Goal: Task Accomplishment & Management: Manage account settings

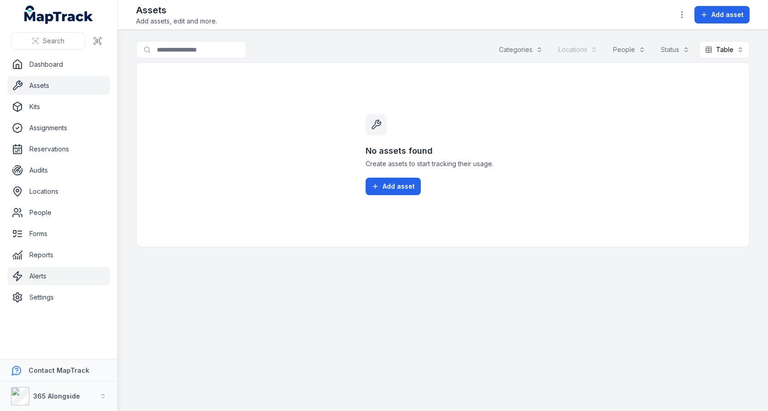
click at [73, 267] on link "Alerts" at bounding box center [58, 276] width 103 height 18
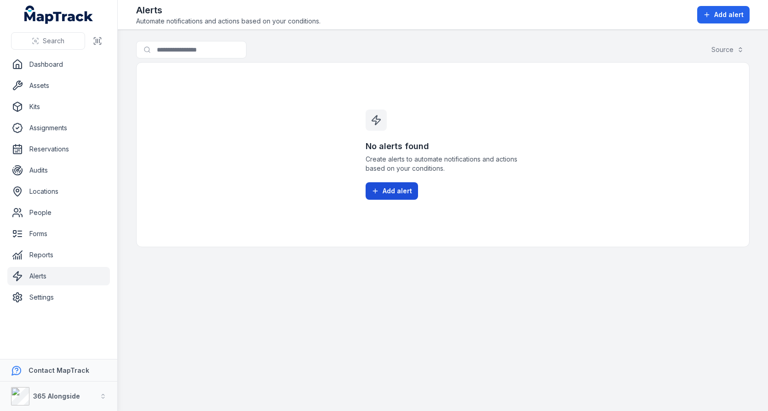
click at [383, 189] on span "Add alert" at bounding box center [397, 190] width 29 height 9
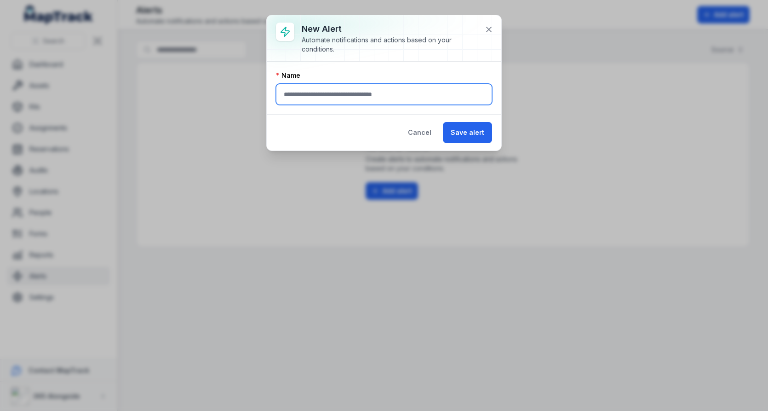
click at [379, 97] on input "text" at bounding box center [384, 94] width 216 height 21
type input "*"
type input "**********"
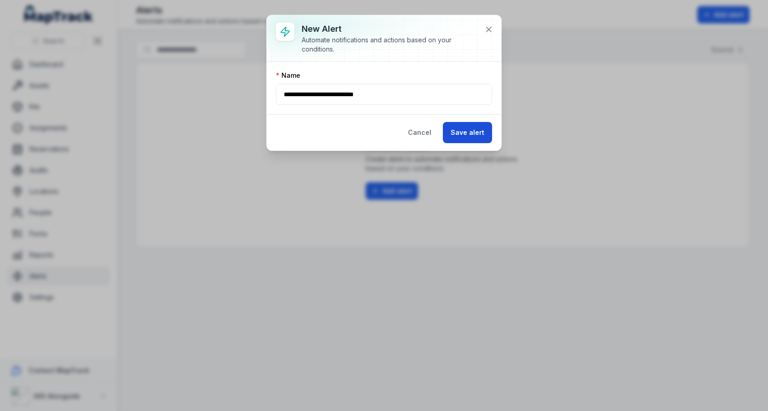
click at [465, 125] on button "Save alert" at bounding box center [467, 132] width 49 height 21
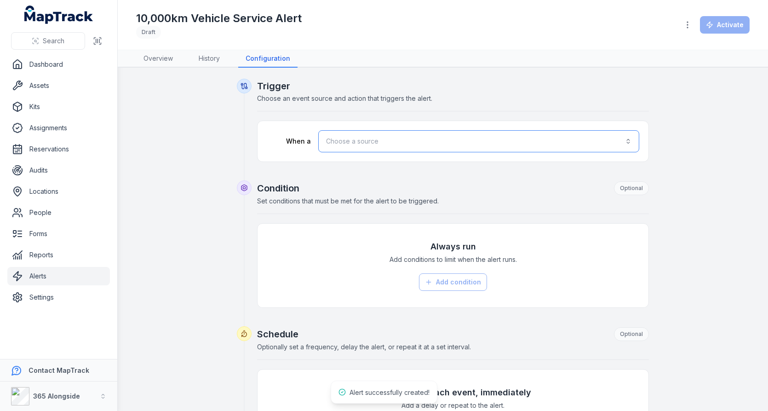
click at [467, 147] on button "Choose a source" at bounding box center [478, 141] width 321 height 22
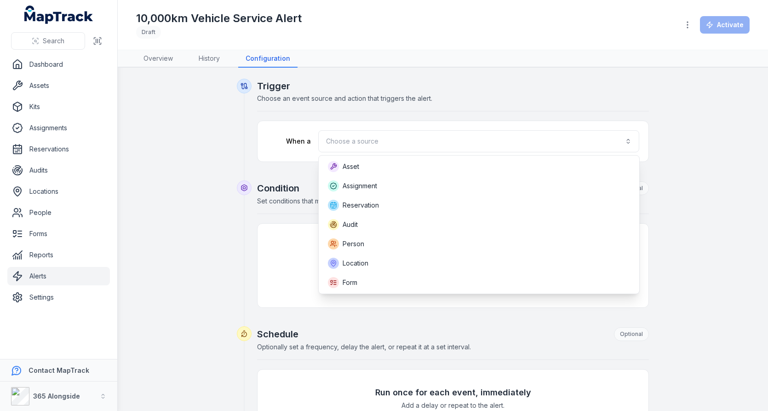
click at [496, 103] on div "Trigger Choose an event source and action that triggers the alert. When a Choos…" at bounding box center [453, 121] width 392 height 82
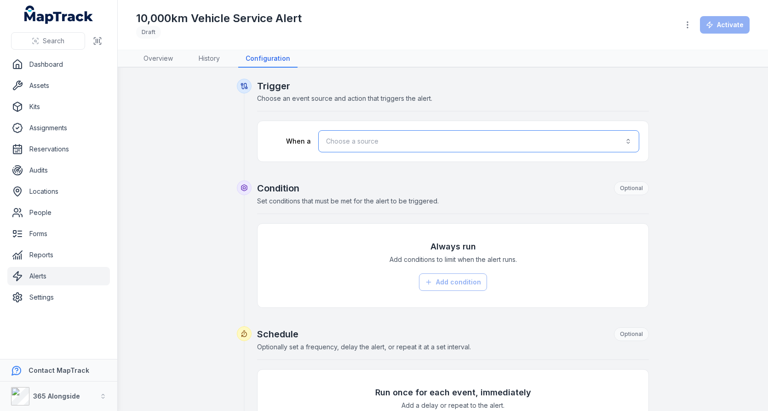
click at [477, 138] on button "Choose a source" at bounding box center [478, 141] width 321 height 22
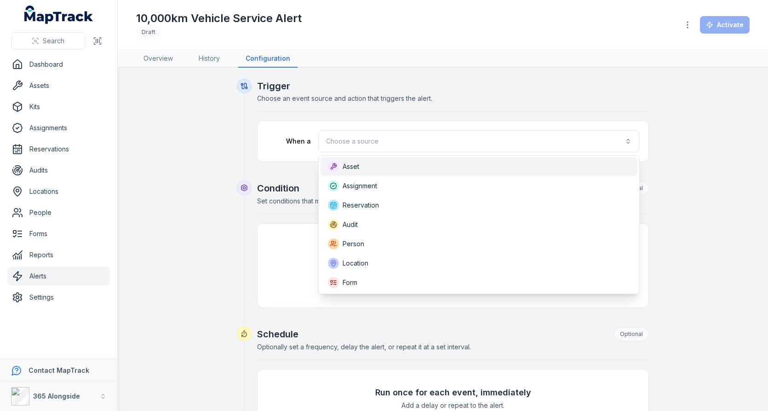
click at [460, 157] on div "Asset" at bounding box center [478, 166] width 317 height 18
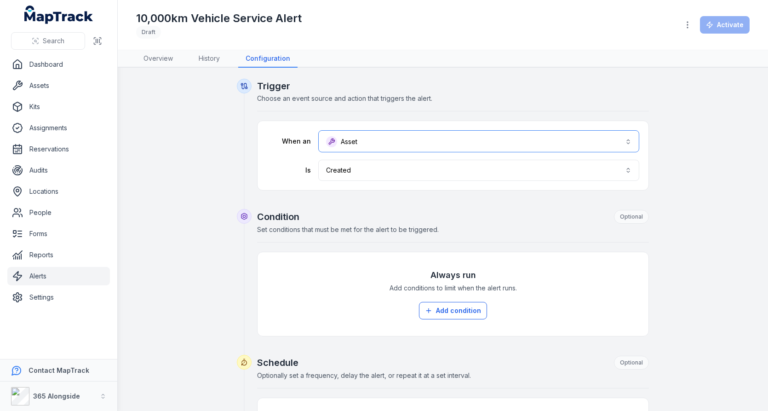
click at [470, 147] on button "Asset *****" at bounding box center [478, 141] width 321 height 22
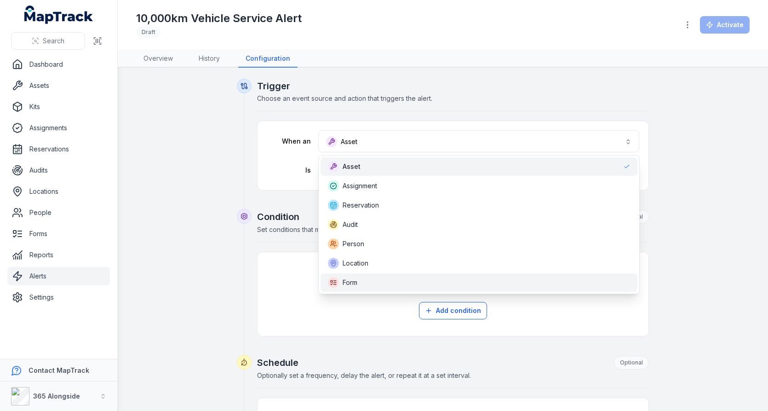
click at [414, 273] on div "Form" at bounding box center [478, 282] width 317 height 18
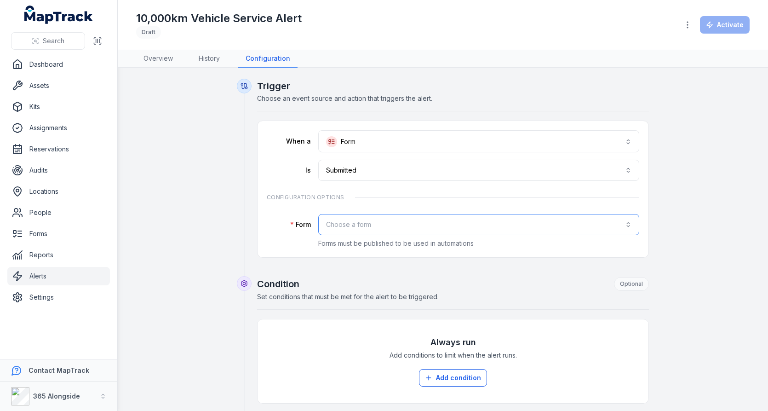
click at [417, 214] on button "Choose a form" at bounding box center [478, 224] width 321 height 21
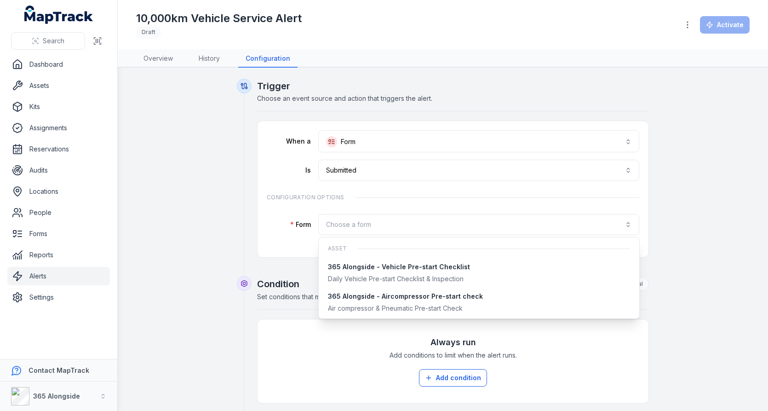
click at [211, 153] on div "**********" at bounding box center [442, 407] width 613 height 656
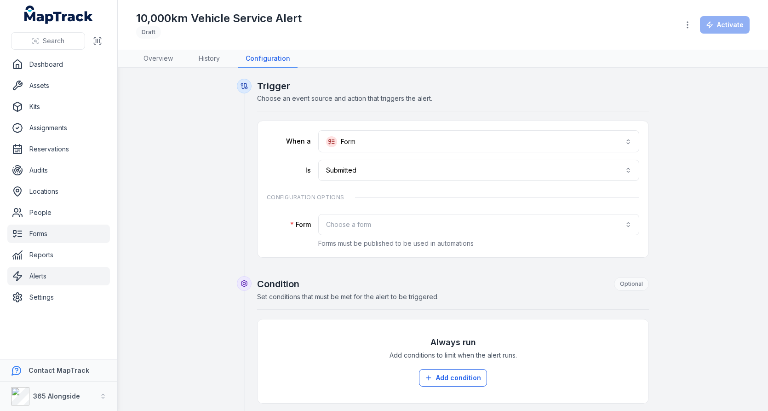
click at [50, 240] on link "Forms" at bounding box center [58, 233] width 103 height 18
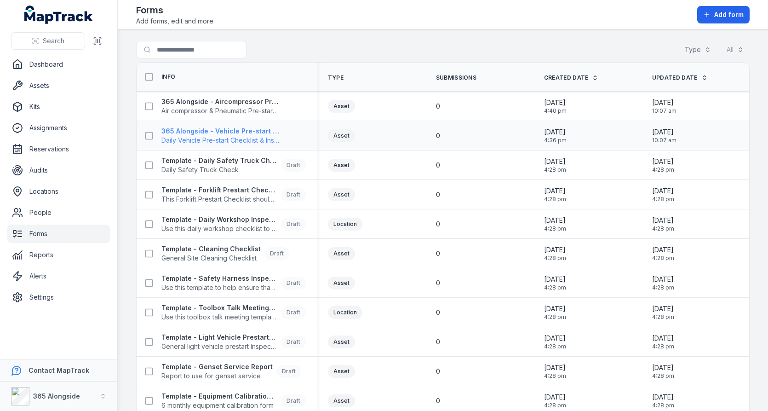
click at [235, 131] on strong "365 Alongside - Vehicle Pre-start Checklist" at bounding box center [220, 130] width 118 height 9
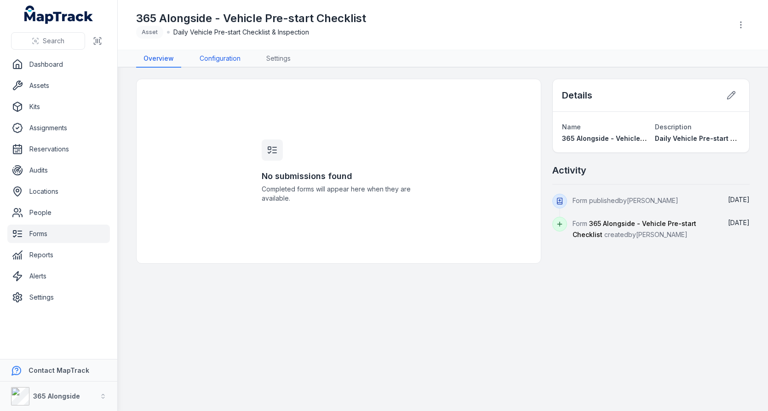
click at [230, 60] on link "Configuration" at bounding box center [220, 58] width 56 height 17
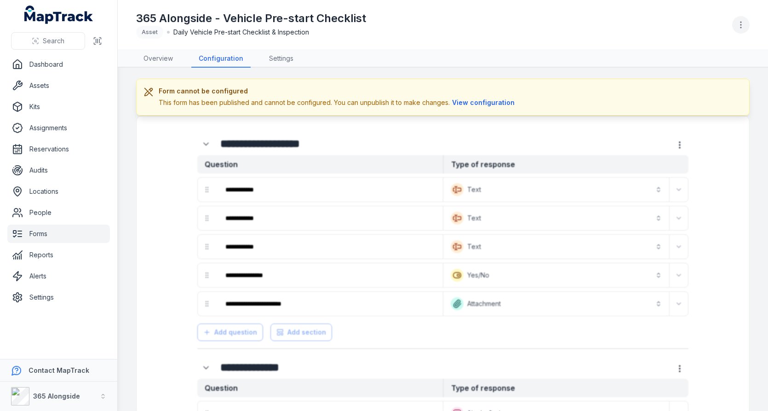
click at [737, 22] on icon "button" at bounding box center [740, 24] width 9 height 9
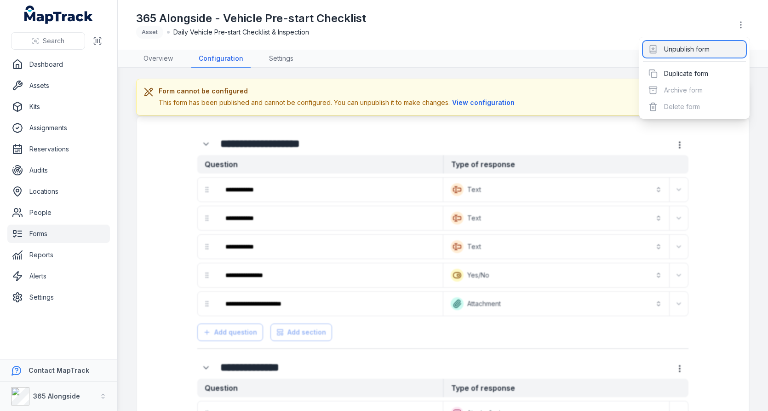
click at [704, 45] on div "Unpublish form" at bounding box center [694, 49] width 103 height 17
